Goal: Task Accomplishment & Management: Manage account settings

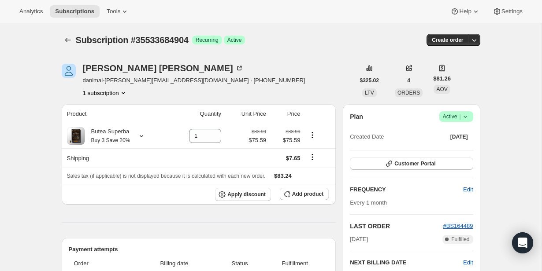
click at [460, 113] on span "Active |" at bounding box center [456, 116] width 27 height 9
click at [455, 147] on span "Cancel subscription" at bounding box center [454, 149] width 50 height 7
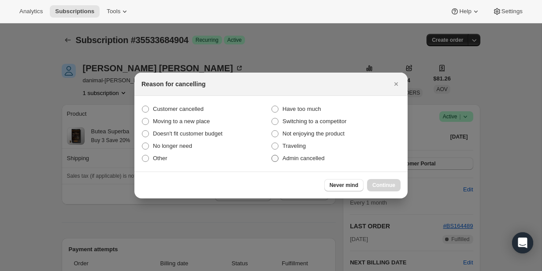
click at [351, 160] on label "Admin cancelled" at bounding box center [336, 158] width 130 height 12
click at [272, 155] on input "Admin cancelled" at bounding box center [271, 155] width 0 height 0
radio input "true"
click at [371, 186] on button "Continue" at bounding box center [383, 185] width 33 height 12
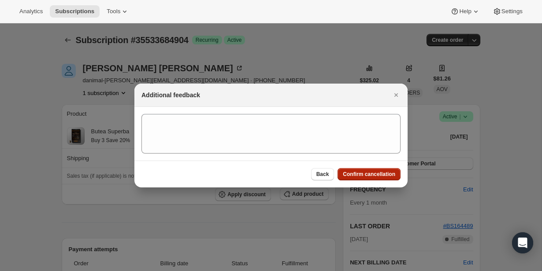
click at [370, 174] on span "Confirm cancellation" at bounding box center [369, 174] width 52 height 7
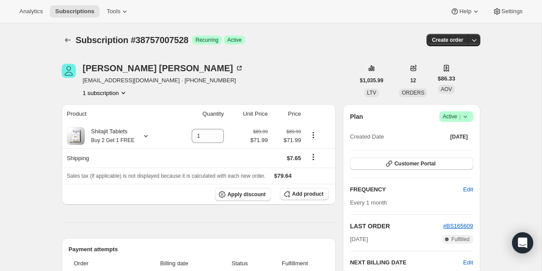
click at [469, 115] on icon at bounding box center [465, 116] width 9 height 9
click at [453, 150] on span "Cancel subscription" at bounding box center [454, 149] width 50 height 7
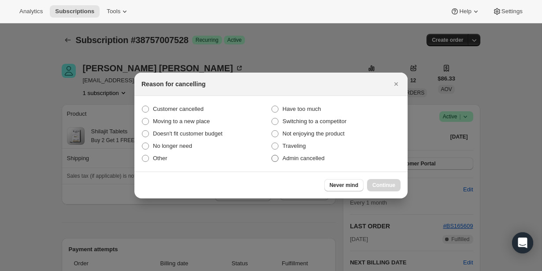
click at [316, 163] on label "Admin cancelled" at bounding box center [336, 158] width 130 height 12
click at [272, 155] on input "Admin cancelled" at bounding box center [271, 155] width 0 height 0
radio input "true"
click at [372, 184] on span "Continue" at bounding box center [383, 185] width 23 height 7
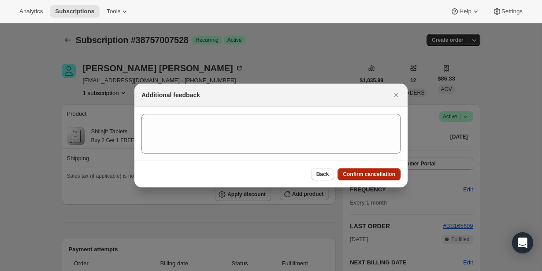
click at [372, 175] on span "Confirm cancellation" at bounding box center [369, 174] width 52 height 7
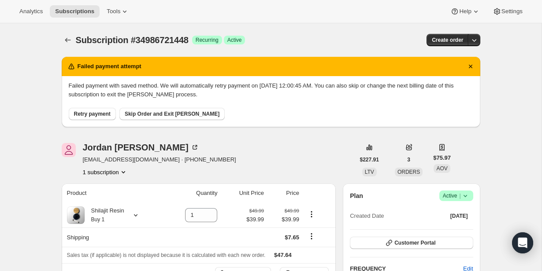
scroll to position [217, 0]
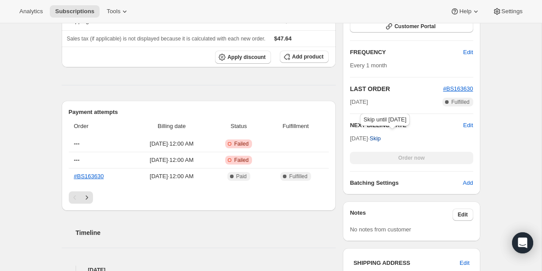
click at [381, 141] on span "Skip" at bounding box center [375, 138] width 11 height 9
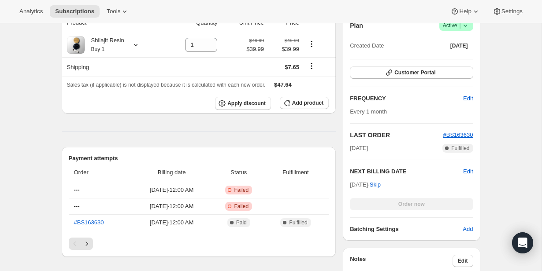
scroll to position [208, 0]
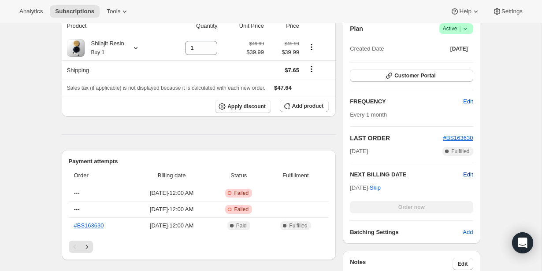
click at [466, 171] on span "Edit" at bounding box center [468, 174] width 10 height 9
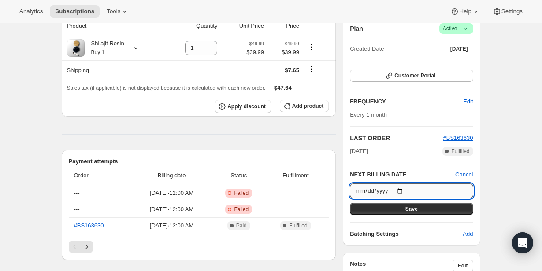
click at [403, 189] on input "2025-12-01" at bounding box center [411, 191] width 123 height 15
type input "2025-11-30"
click at [439, 204] on button "Save" at bounding box center [411, 209] width 123 height 12
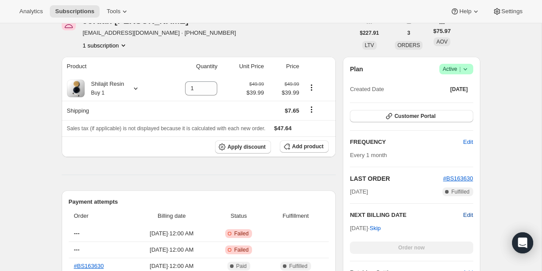
click at [466, 215] on span "Edit" at bounding box center [468, 215] width 10 height 9
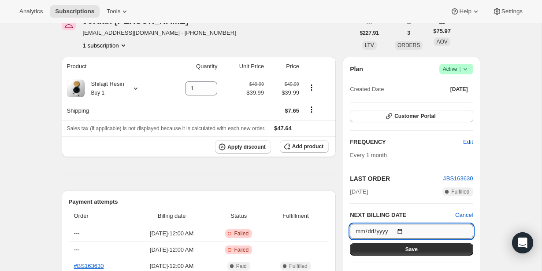
click at [402, 229] on input "2025-11-29" at bounding box center [411, 231] width 123 height 15
type input "2025-11-30"
click at [415, 245] on button "Save" at bounding box center [411, 250] width 123 height 12
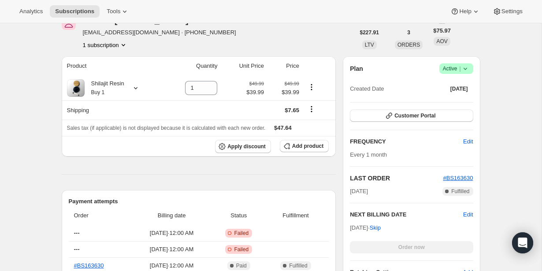
scroll to position [262, 0]
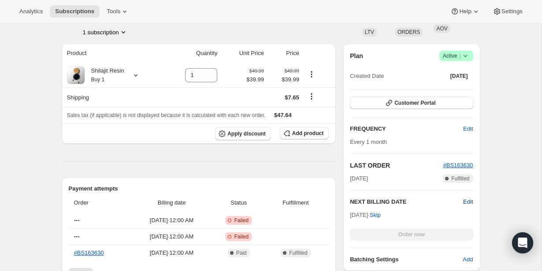
click at [469, 202] on span "Edit" at bounding box center [468, 202] width 10 height 9
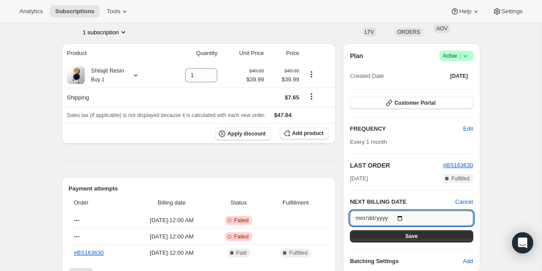
click at [403, 217] on input "2025-11-29" at bounding box center [411, 218] width 123 height 15
type input "2025-12-01"
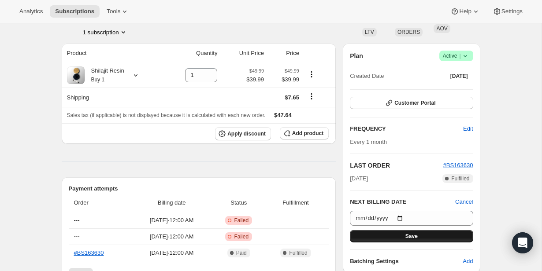
click at [412, 235] on span "Save" at bounding box center [411, 236] width 12 height 7
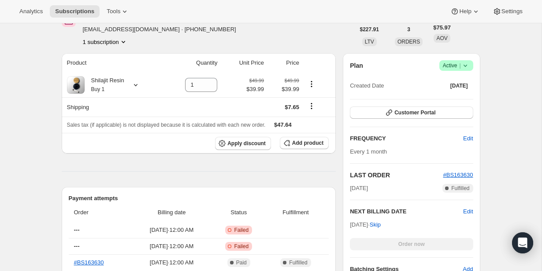
scroll to position [335, 0]
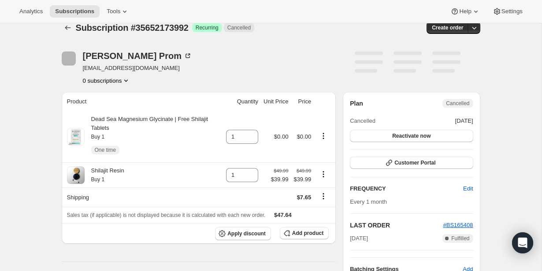
scroll to position [13, 0]
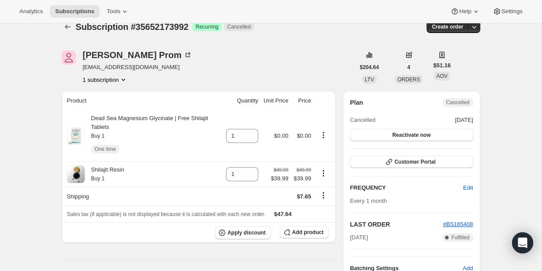
click at [206, 69] on div "John Prom jeprom@yahoo.com 1 subscription" at bounding box center [208, 67] width 293 height 33
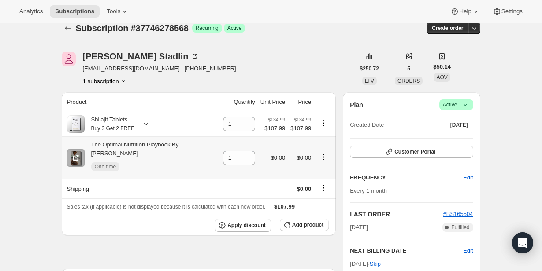
scroll to position [17, 0]
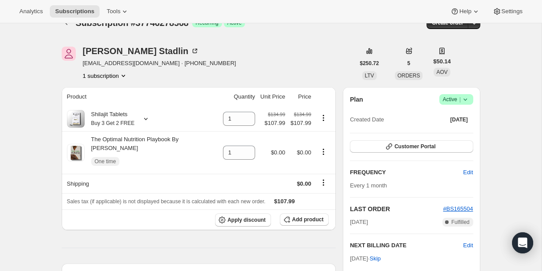
click at [462, 94] on div "Plan Success Active | Created Date [DATE] Customer Portal FREQUENCY Edit Every …" at bounding box center [411, 201] width 137 height 228
click at [463, 98] on icon at bounding box center [465, 99] width 9 height 9
click at [466, 110] on button "Pause subscription" at bounding box center [453, 117] width 55 height 14
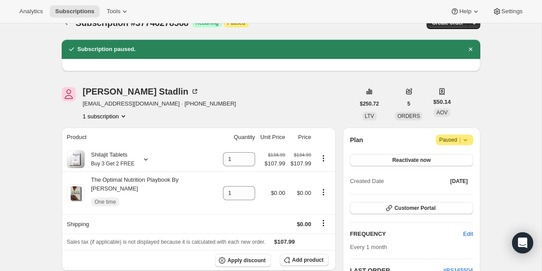
scroll to position [0, 0]
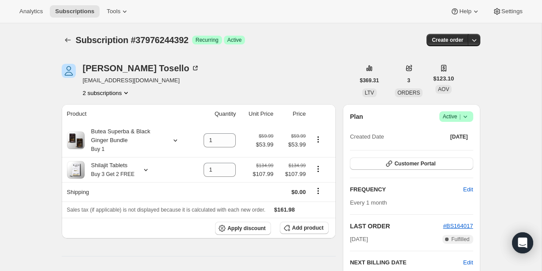
click at [465, 118] on icon at bounding box center [465, 116] width 9 height 9
click at [461, 132] on span "Pause subscription" at bounding box center [453, 134] width 48 height 7
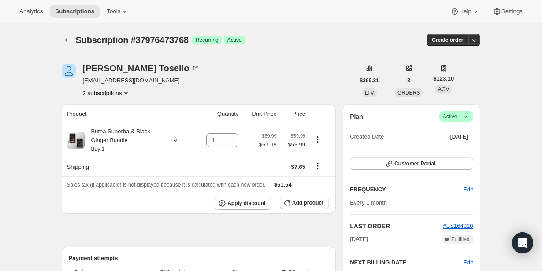
click at [465, 120] on icon at bounding box center [465, 116] width 9 height 9
click at [457, 136] on span "Pause subscription" at bounding box center [453, 134] width 48 height 7
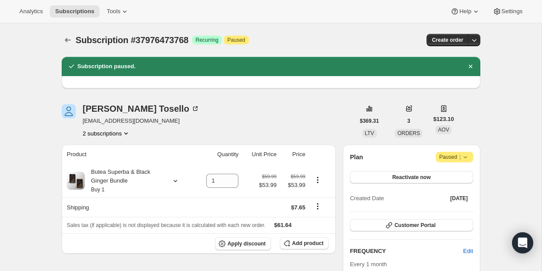
click at [110, 136] on button "2 subscriptions" at bounding box center [107, 133] width 48 height 9
click at [115, 150] on span "37976244392" at bounding box center [105, 150] width 61 height 9
